Goal: Information Seeking & Learning: Learn about a topic

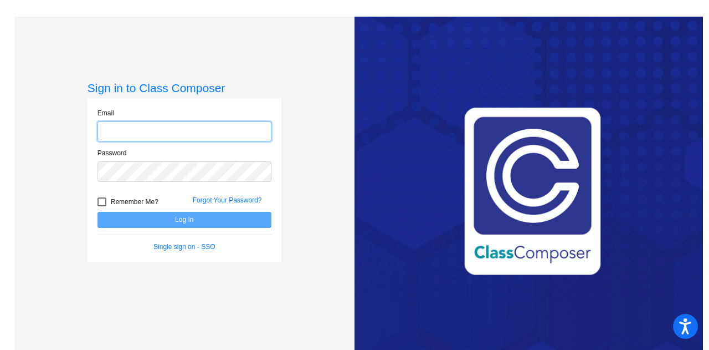
type input "[PERSON_NAME][EMAIL_ADDRESS][DOMAIN_NAME]"
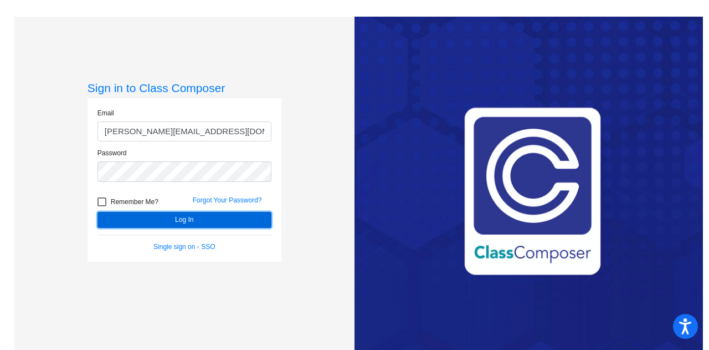
click at [225, 219] on button "Log In" at bounding box center [185, 220] width 174 height 16
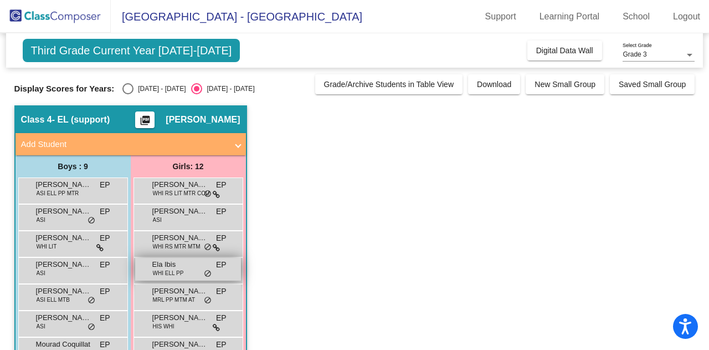
scroll to position [164, 0]
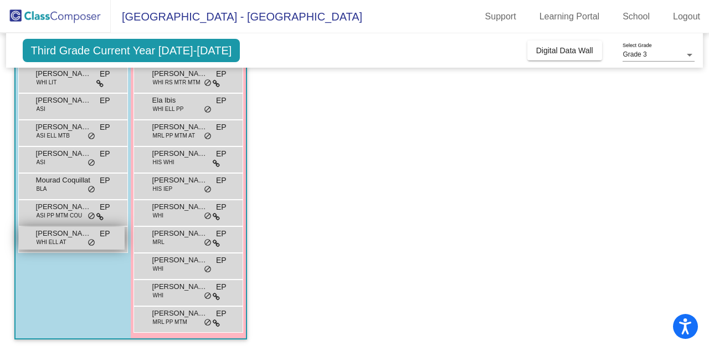
click at [65, 244] on span "WHI ELL AT" at bounding box center [52, 242] width 30 height 8
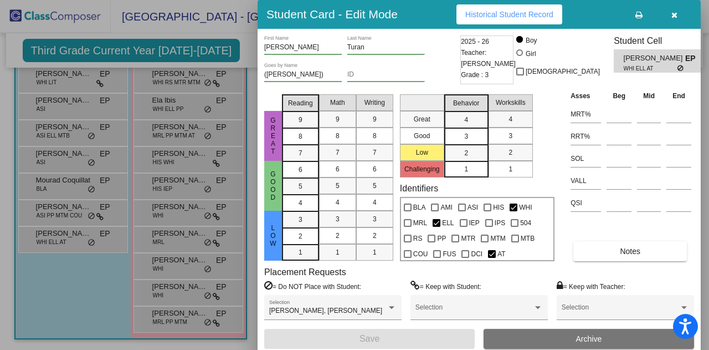
click at [509, 18] on span "Historical Student Record" at bounding box center [510, 14] width 88 height 9
click at [675, 17] on icon "button" at bounding box center [675, 15] width 6 height 8
